Goal: Check status: Check status

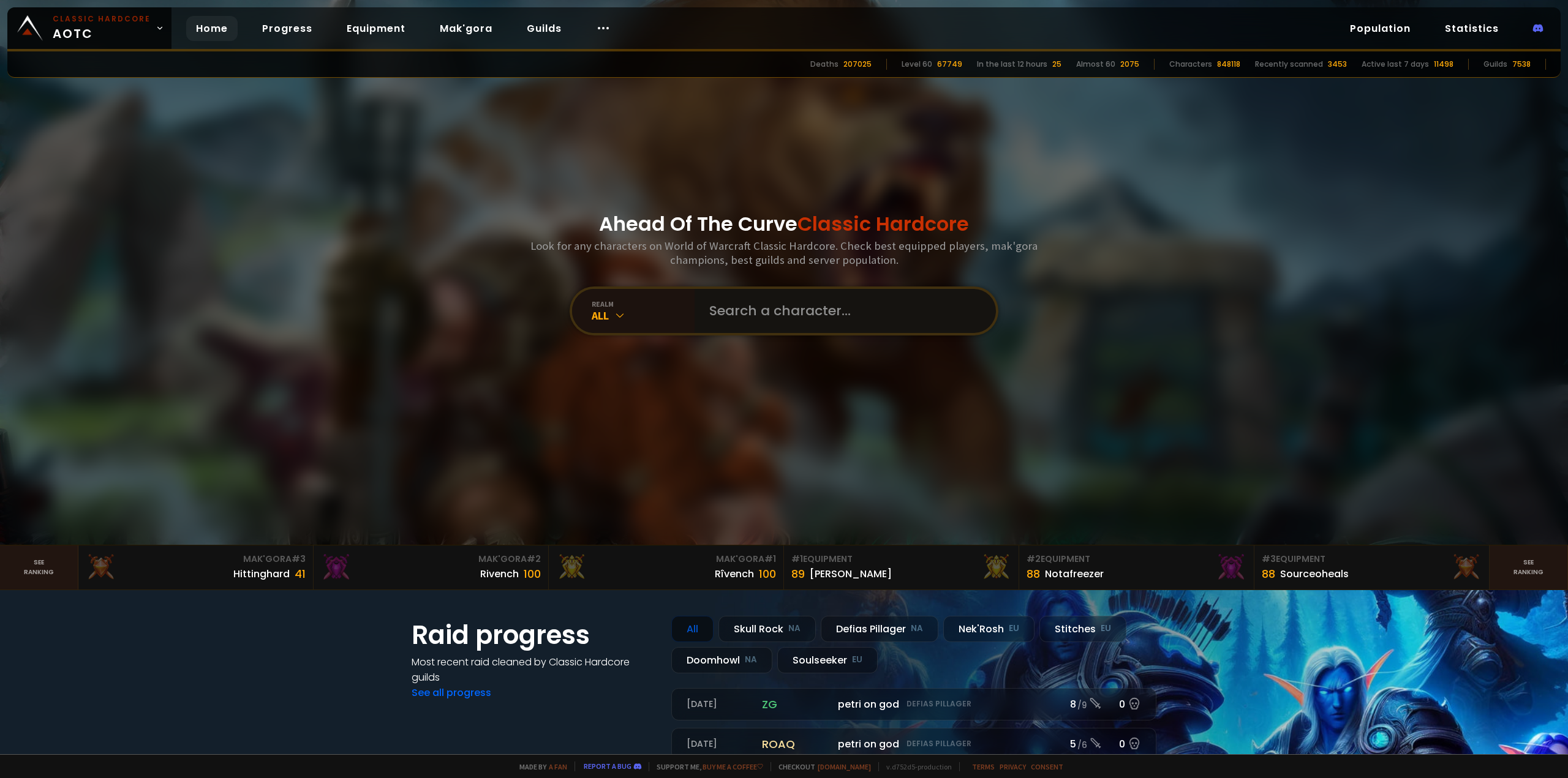
click at [729, 321] on input "text" at bounding box center [841, 311] width 279 height 44
type input "Sillyanne"
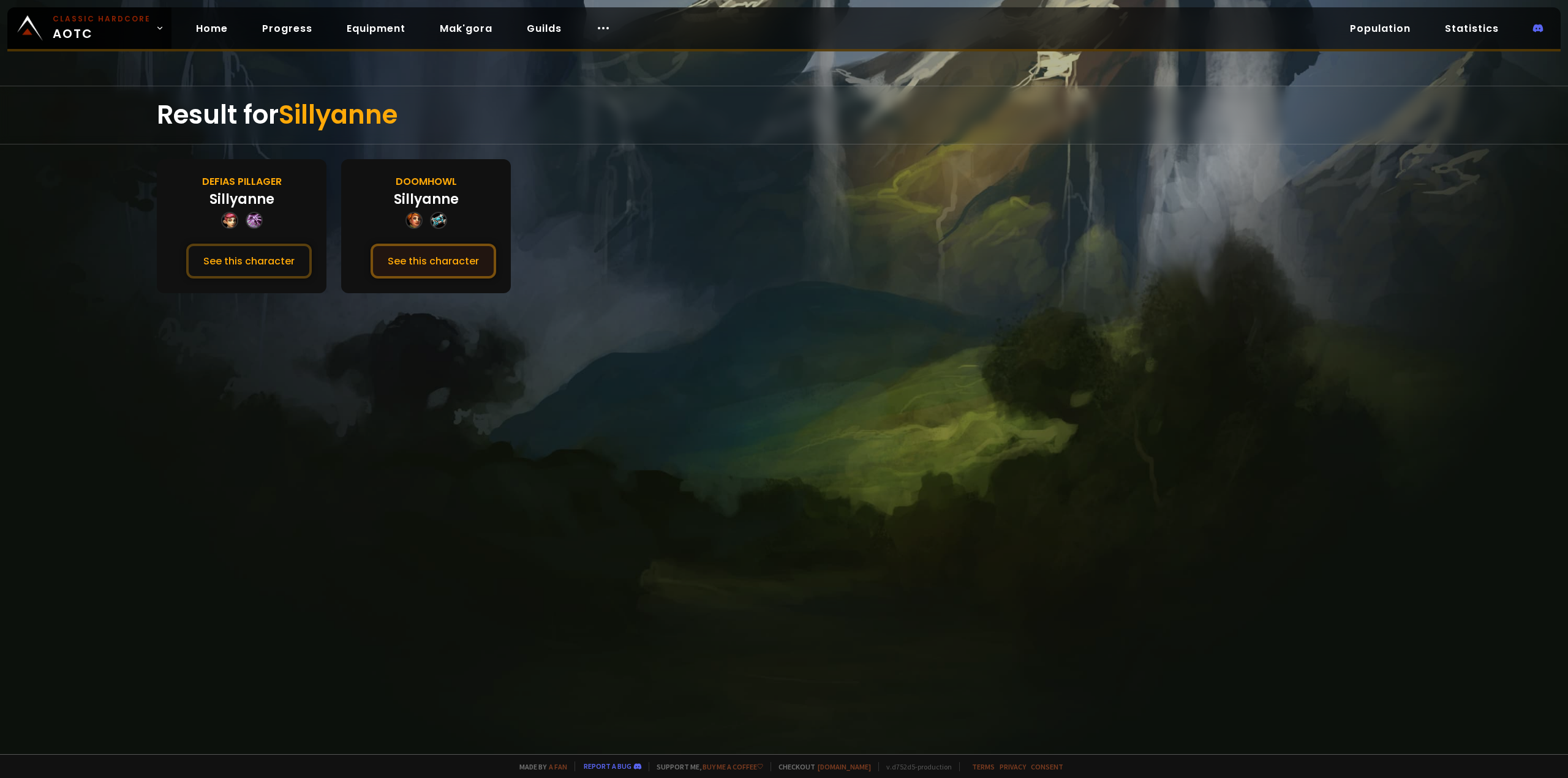
click at [426, 268] on button "See this character" at bounding box center [433, 260] width 125 height 35
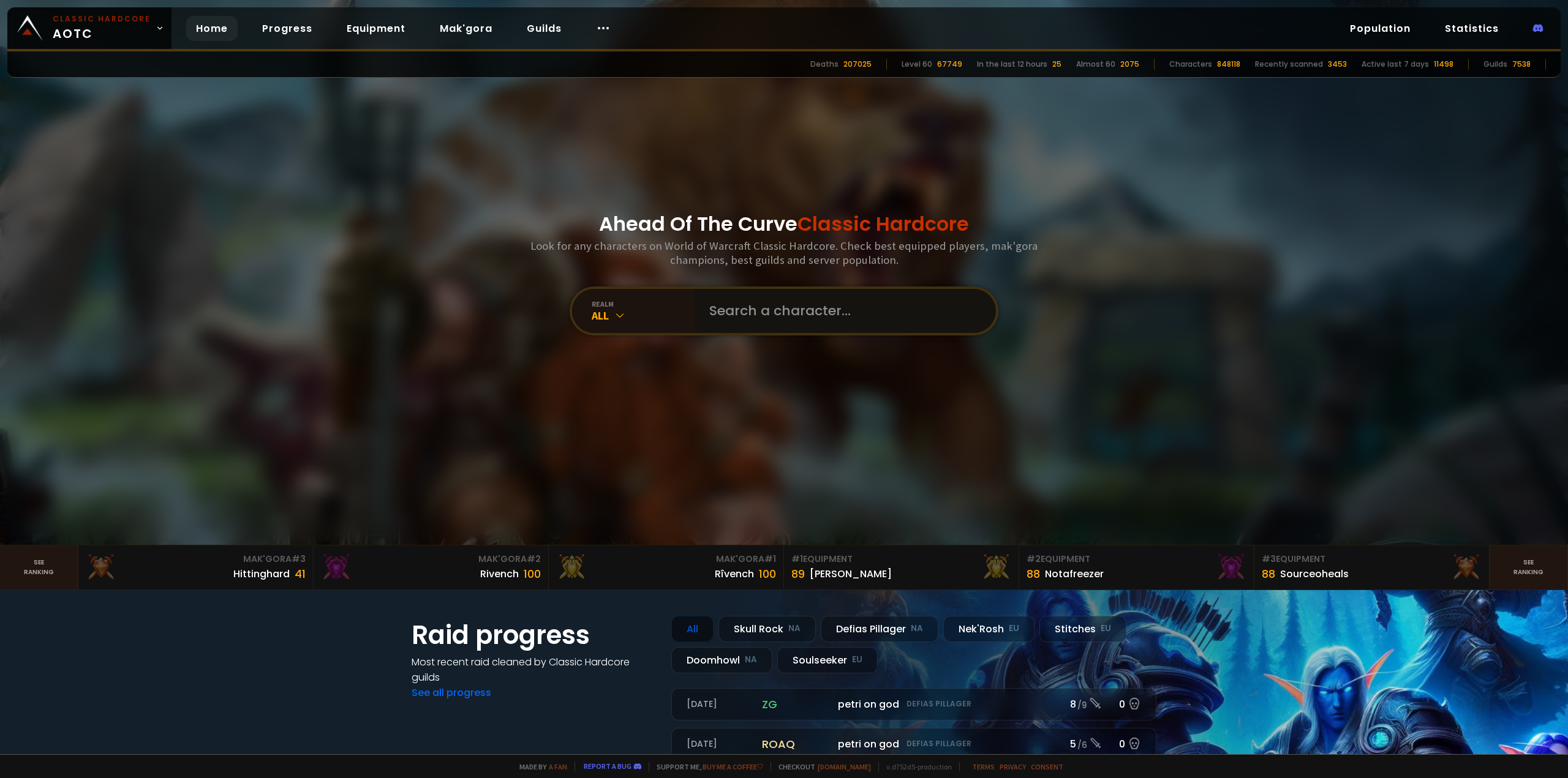
click at [792, 322] on input "text" at bounding box center [841, 311] width 279 height 44
type input "snowd"
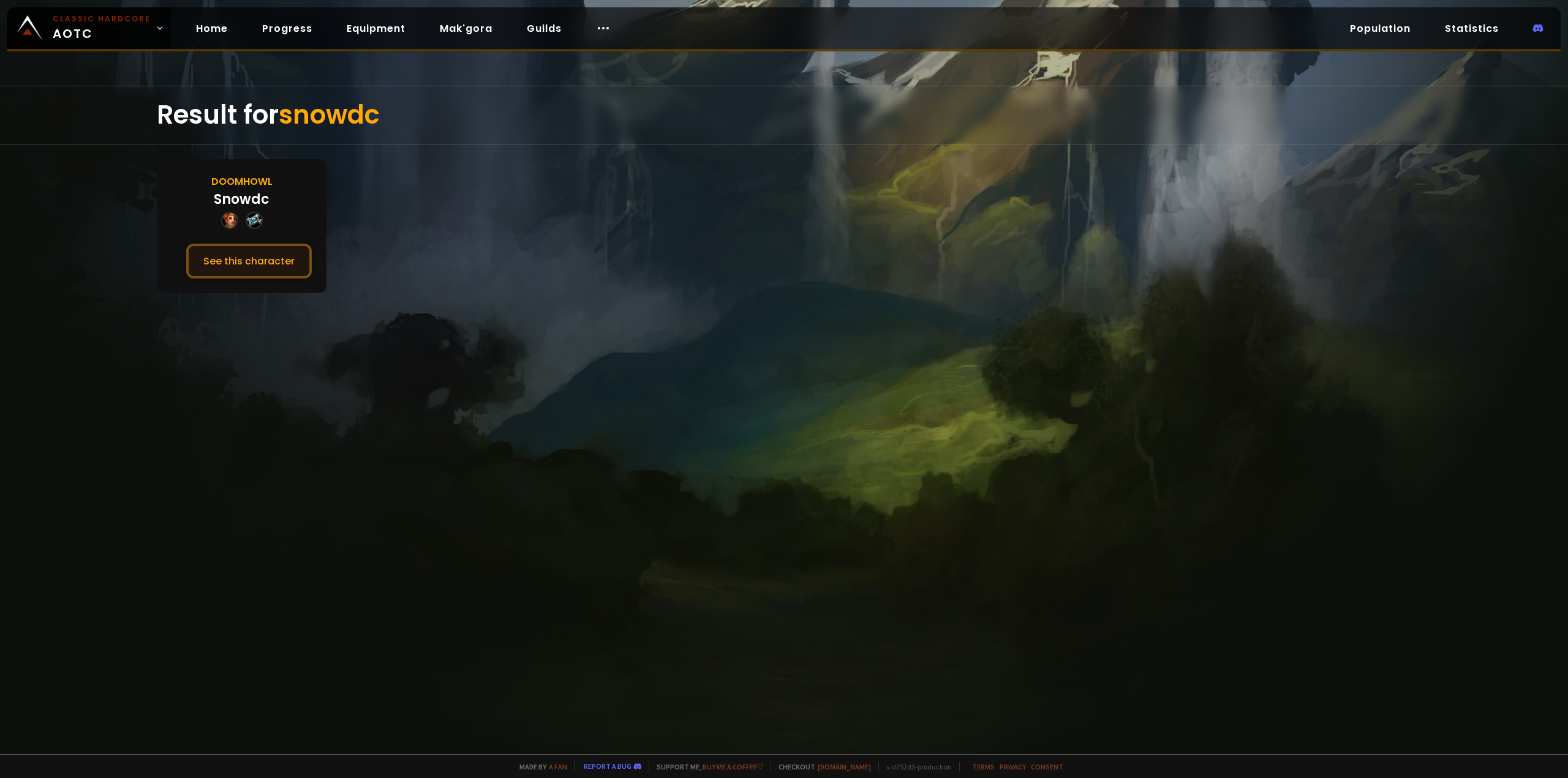
click at [280, 278] on button "See this character" at bounding box center [249, 260] width 125 height 35
